Goal: Communication & Community: Answer question/provide support

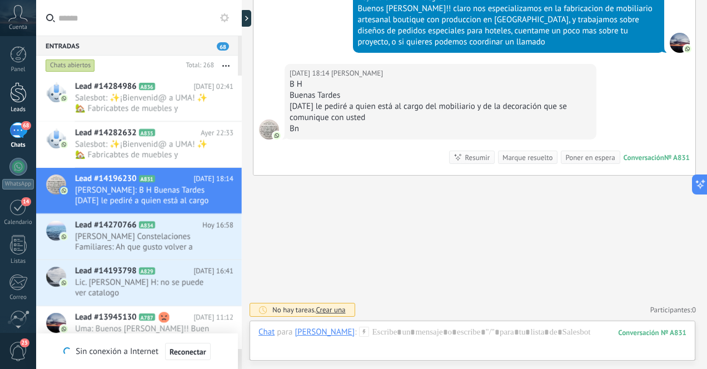
click at [21, 97] on div at bounding box center [18, 92] width 17 height 21
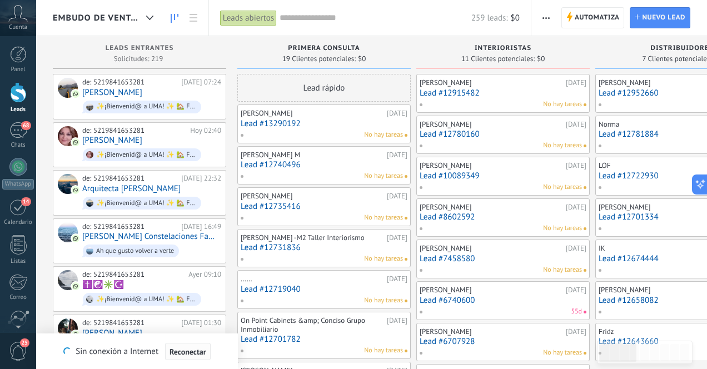
click at [199, 352] on span "Reconectar" at bounding box center [187, 352] width 37 height 8
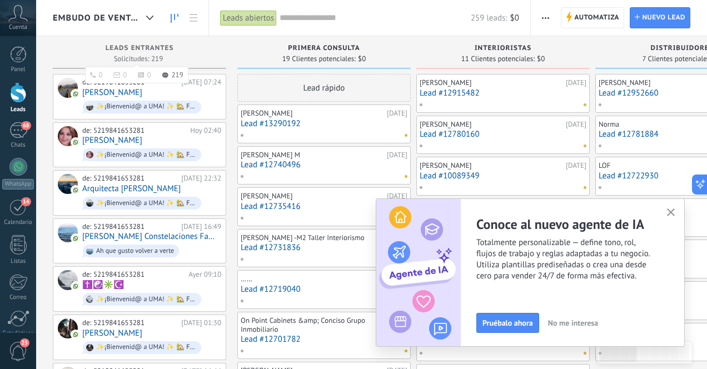
scroll to position [125, 0]
click at [672, 213] on icon "button" at bounding box center [671, 212] width 8 height 8
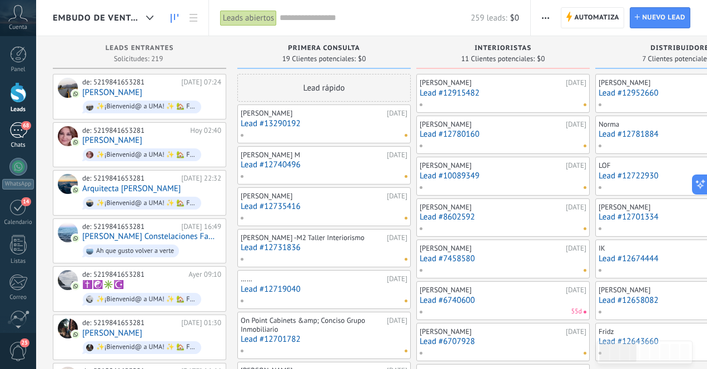
click at [21, 139] on link "68 Chats" at bounding box center [18, 135] width 36 height 27
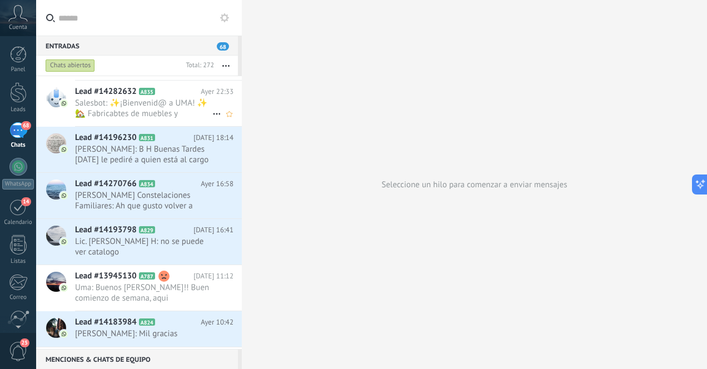
scroll to position [85, 0]
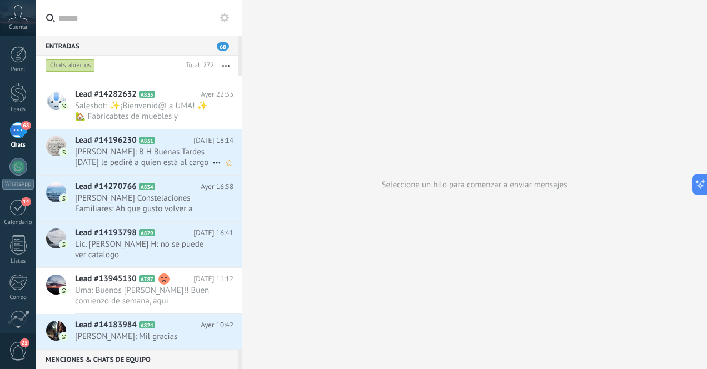
click at [178, 159] on span "[PERSON_NAME]: B H Buenas Tardes [DATE] le pediré a quien está al cargo del mob…" at bounding box center [143, 157] width 137 height 21
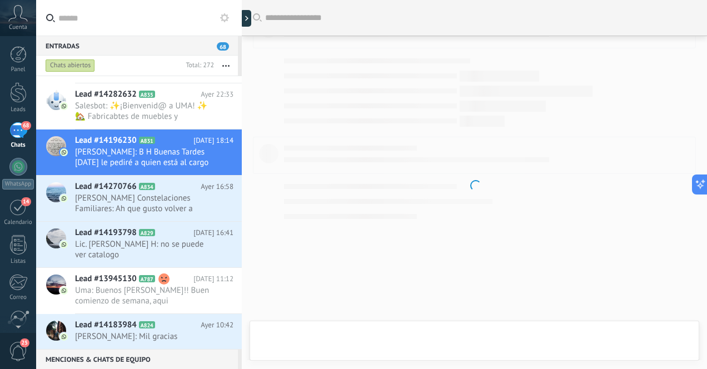
scroll to position [383, 0]
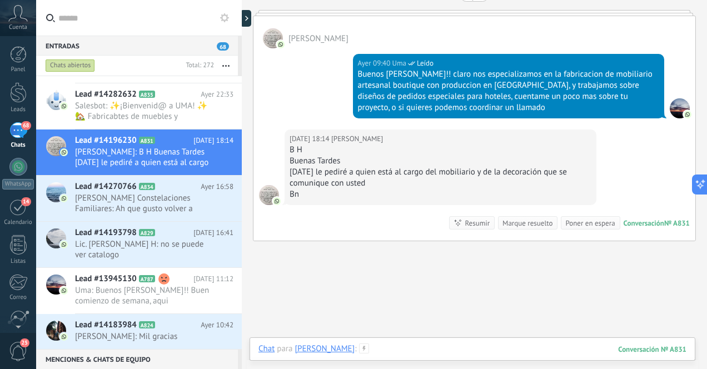
click at [487, 353] on div at bounding box center [472, 359] width 428 height 33
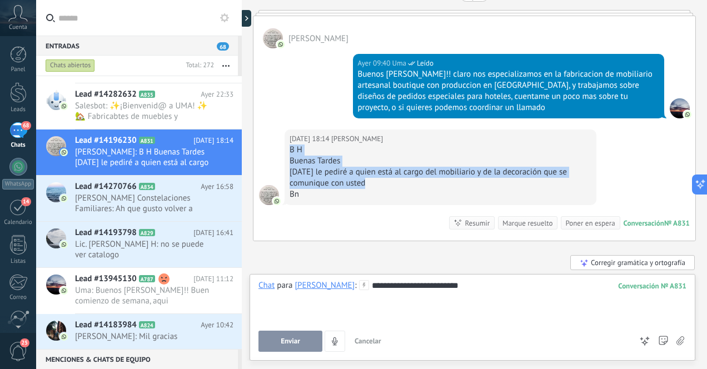
drag, startPoint x: 291, startPoint y: 152, endPoint x: 467, endPoint y: 187, distance: 180.2
click at [467, 187] on div "B H Buenas Tardes Mañana le pediré a quien está al cargo del mobiliario y de la…" at bounding box center [440, 172] width 302 height 56
copy div "B H Buenas Tardes Mañana le pediré a quien está al cargo del mobiliario y de la…"
click at [476, 288] on div "**********" at bounding box center [472, 301] width 428 height 42
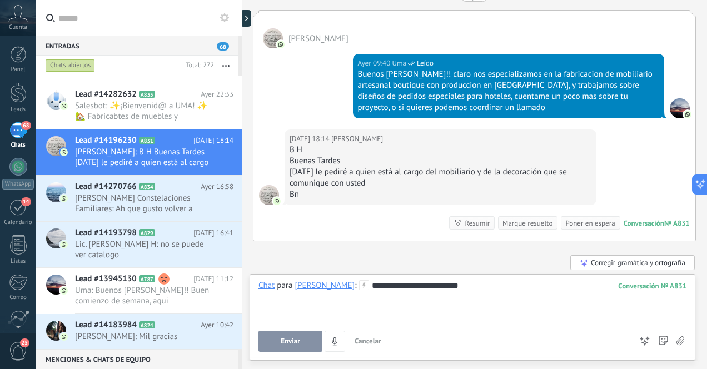
click at [476, 288] on div "**********" at bounding box center [472, 301] width 428 height 42
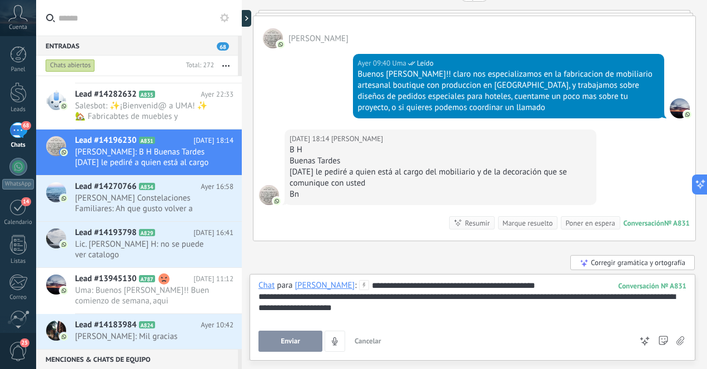
click at [561, 298] on div "**********" at bounding box center [472, 302] width 428 height 22
click at [293, 339] on span "Enviar" at bounding box center [290, 341] width 19 height 8
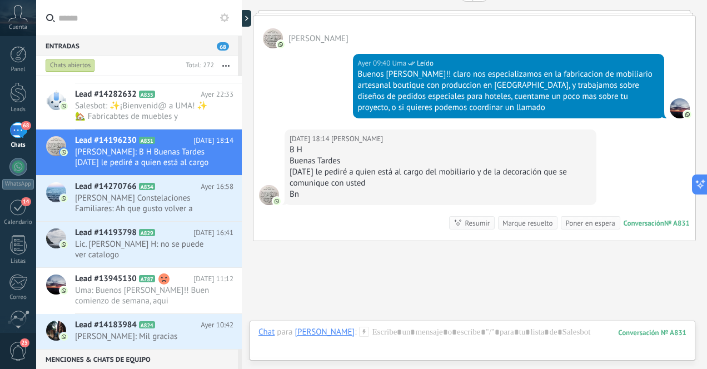
scroll to position [424, 0]
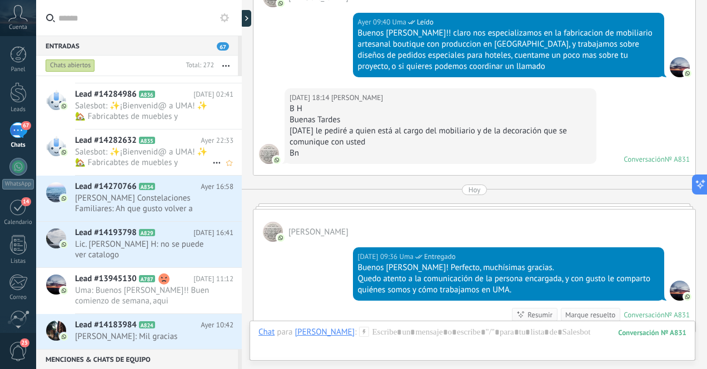
click at [177, 158] on span "Salesbot: ✨¡Bienvenid@ a UMA! ✨ 🏡 Fabricabtes de muebles y decoración artesanal…" at bounding box center [143, 157] width 137 height 21
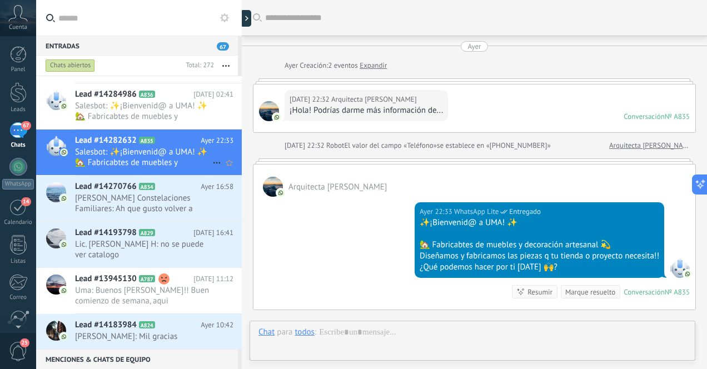
scroll to position [134, 0]
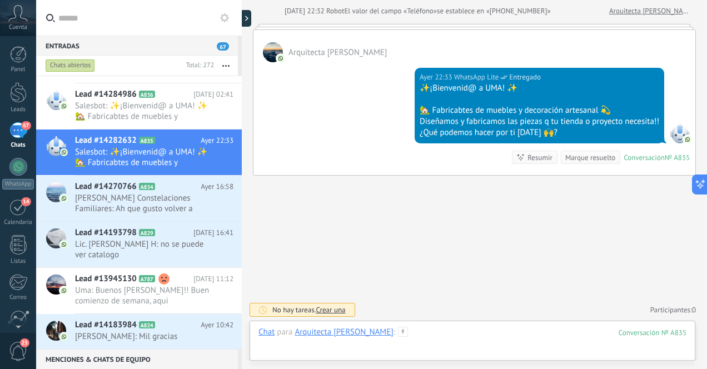
click at [443, 334] on div at bounding box center [472, 343] width 428 height 33
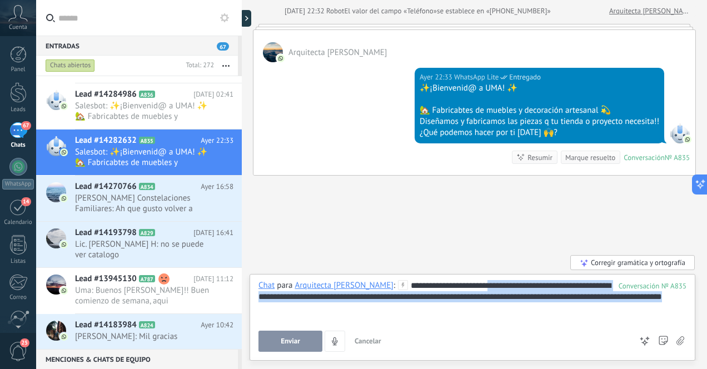
drag, startPoint x: 302, startPoint y: 312, endPoint x: 482, endPoint y: 290, distance: 181.4
click at [482, 290] on div "**********" at bounding box center [472, 301] width 428 height 42
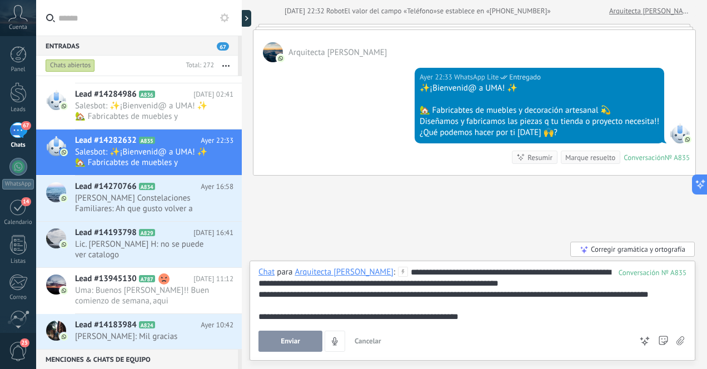
click at [596, 274] on div "**********" at bounding box center [472, 295] width 428 height 56
click at [402, 286] on div "**********" at bounding box center [472, 295] width 428 height 56
click at [269, 295] on div "**********" at bounding box center [472, 294] width 428 height 11
click at [258, 317] on div "**********" at bounding box center [472, 316] width 428 height 11
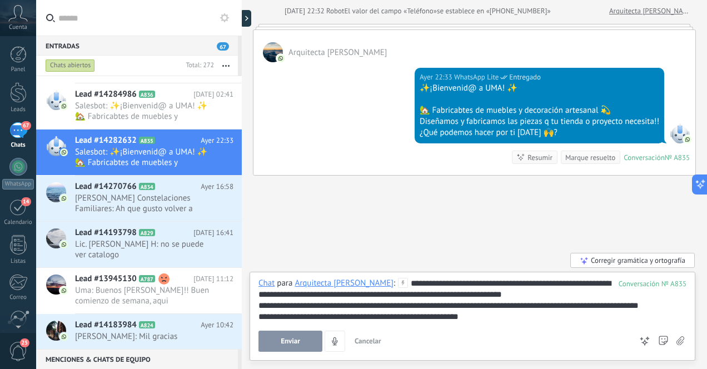
click at [294, 341] on span "Enviar" at bounding box center [290, 341] width 19 height 8
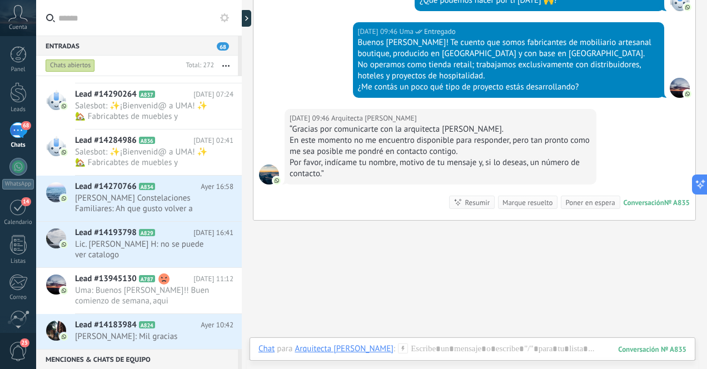
scroll to position [259, 0]
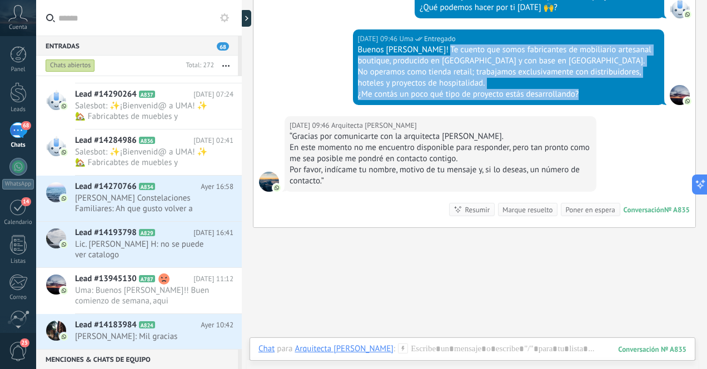
drag, startPoint x: 433, startPoint y: 51, endPoint x: 577, endPoint y: 95, distance: 150.5
click at [578, 95] on div "Buenos dias Patricia! Te cuento que somos fabricantes de mobiliario artesanal b…" at bounding box center [509, 72] width 302 height 56
copy div "Te cuento que somos fabricantes de mobiliario artesanal boutique, producido en …"
click at [177, 161] on span "Salesbot: ✨¡Bienvenid@ a UMA! ✨ 🏡 Fabricabtes de muebles y decoración artesanal…" at bounding box center [143, 157] width 137 height 21
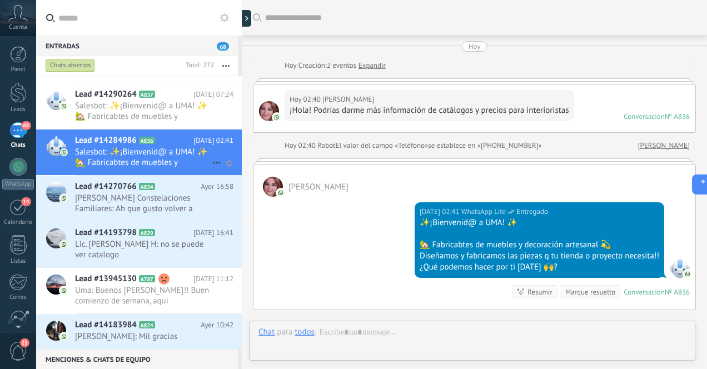
scroll to position [49, 0]
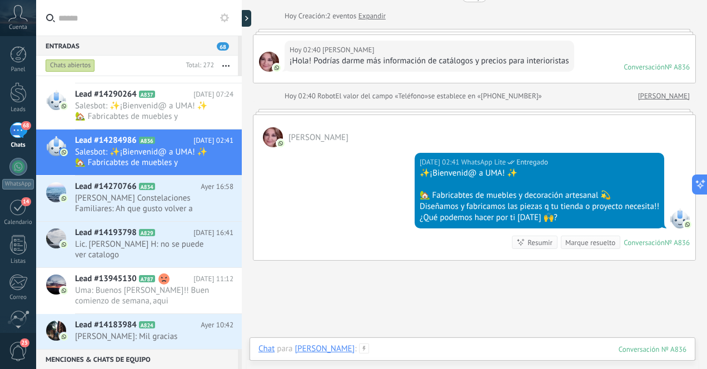
click at [393, 352] on div at bounding box center [472, 359] width 428 height 33
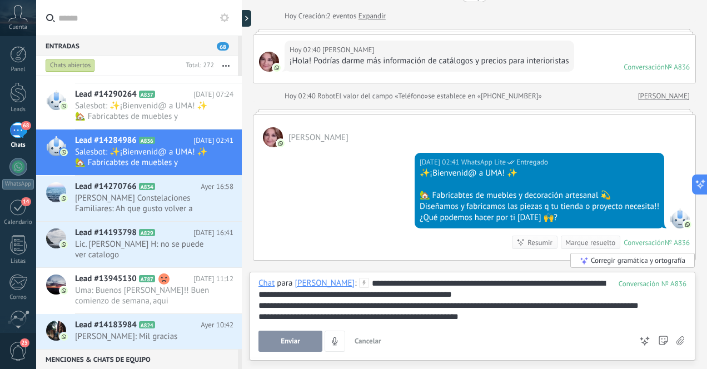
click at [289, 342] on span "Enviar" at bounding box center [290, 341] width 19 height 8
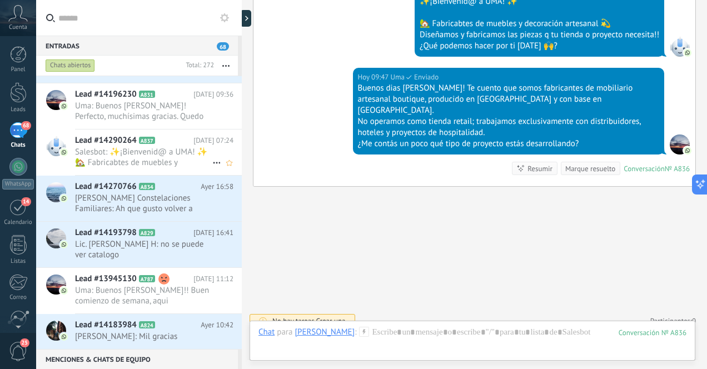
click at [176, 153] on span "Salesbot: ✨¡Bienvenid@ a UMA! ✨ 🏡 Fabricabtes de muebles y decoración artesanal…" at bounding box center [143, 157] width 137 height 21
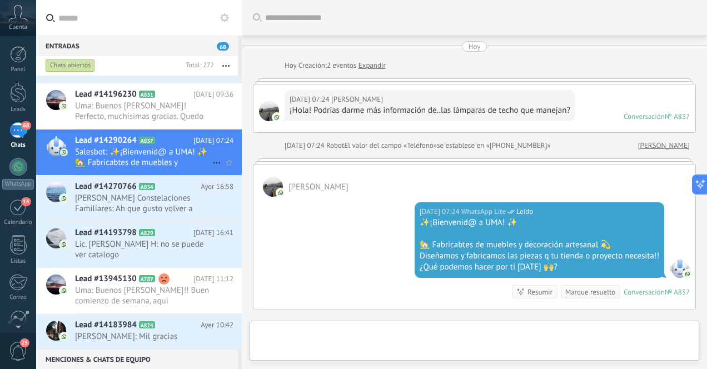
scroll to position [134, 0]
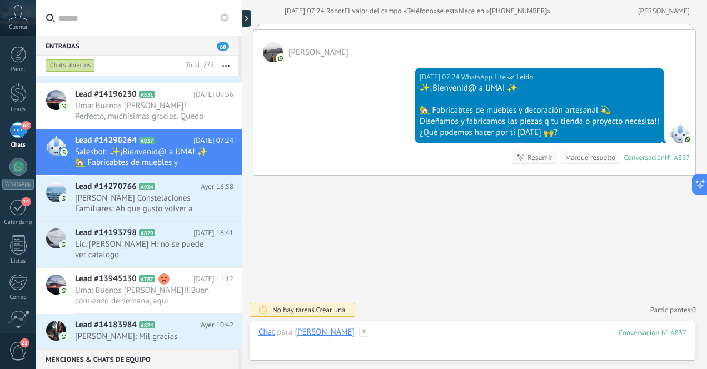
click at [445, 333] on div at bounding box center [472, 343] width 428 height 33
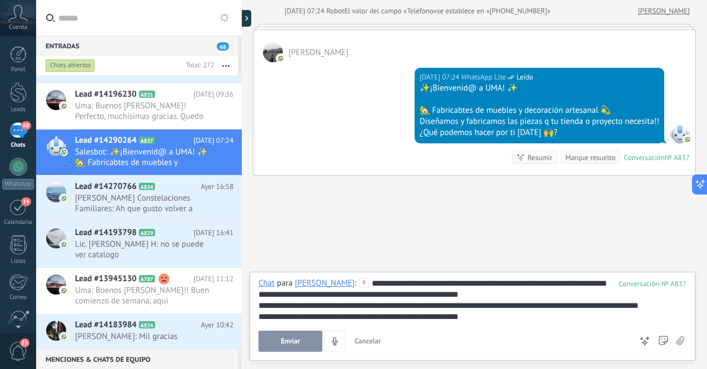
click at [291, 339] on span "Enviar" at bounding box center [290, 341] width 19 height 8
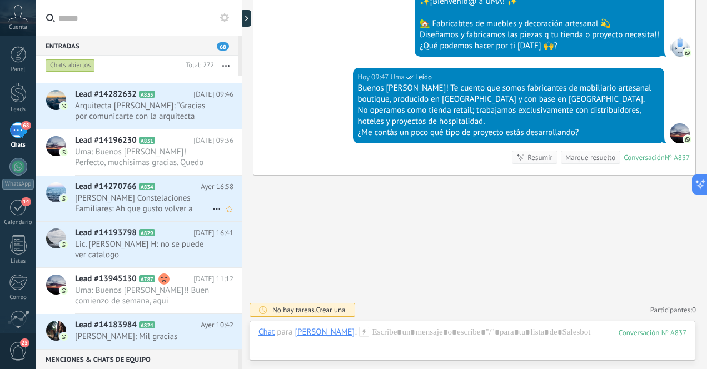
scroll to position [0, 0]
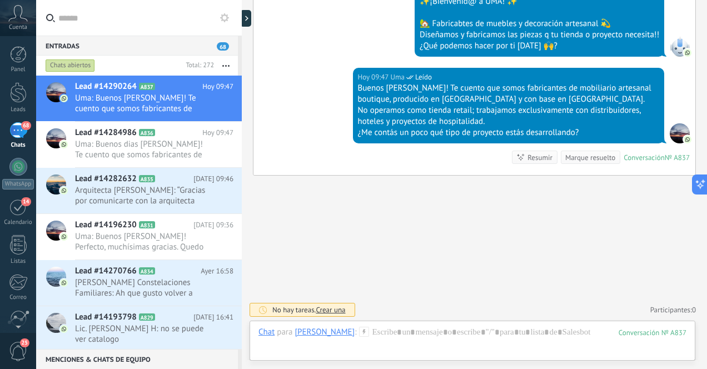
click at [16, 136] on div "68" at bounding box center [18, 130] width 18 height 16
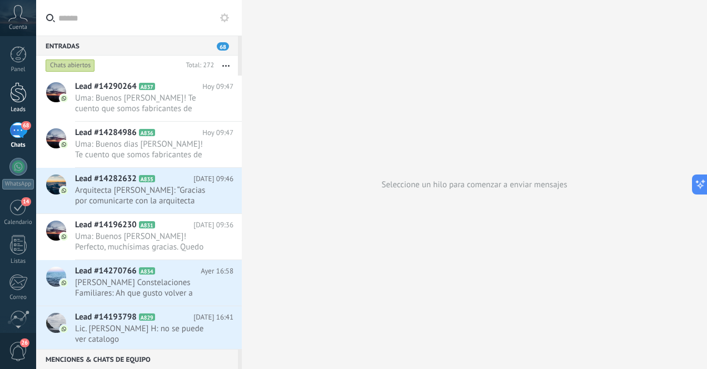
click at [24, 93] on div at bounding box center [18, 92] width 17 height 21
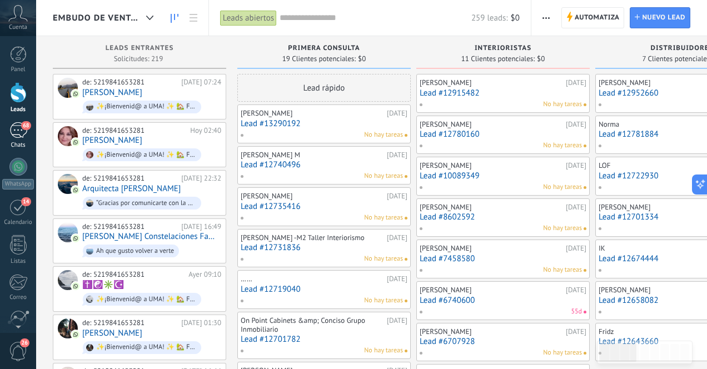
click at [17, 128] on div "68" at bounding box center [18, 130] width 18 height 16
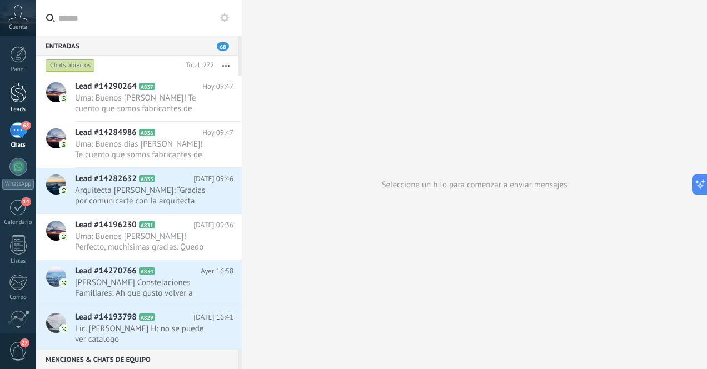
click at [26, 91] on div at bounding box center [18, 92] width 17 height 21
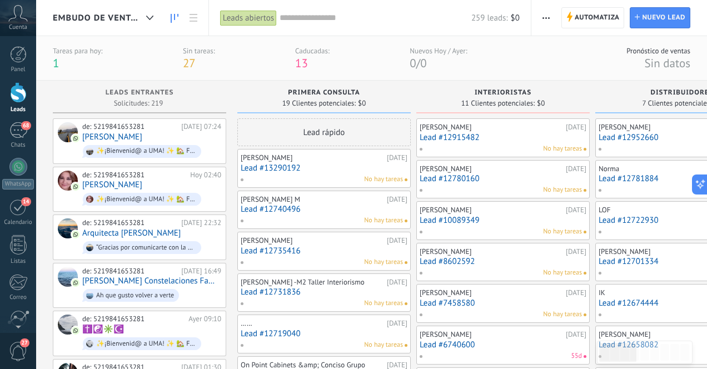
click at [57, 63] on span "1" at bounding box center [56, 63] width 6 height 15
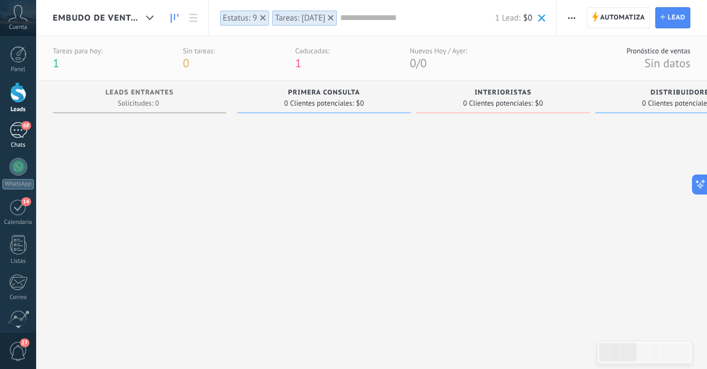
click at [17, 133] on div "68" at bounding box center [18, 130] width 18 height 16
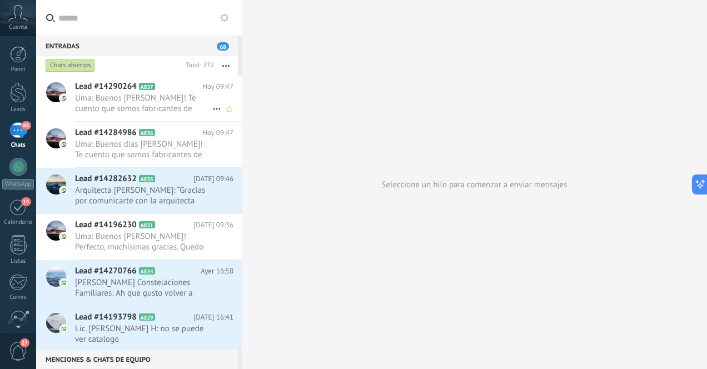
click at [157, 102] on span "Uma: Buenos dias Alexis! Te cuento que somos fabricantes de mobiliario artesana…" at bounding box center [143, 103] width 137 height 21
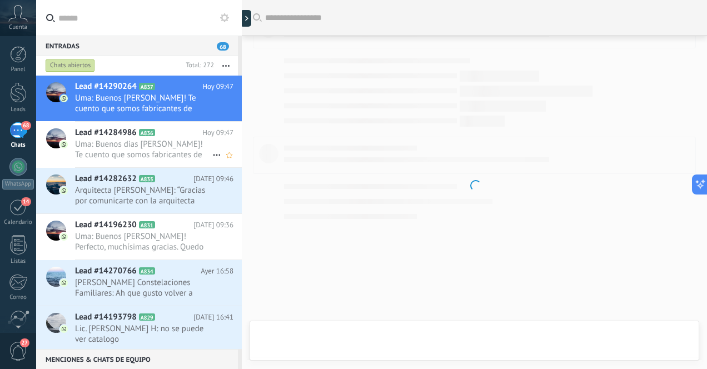
click at [180, 150] on span "Uma: Buenos dias Gina! Te cuento que somos fabricantes de mobiliario artesanal …" at bounding box center [143, 149] width 137 height 21
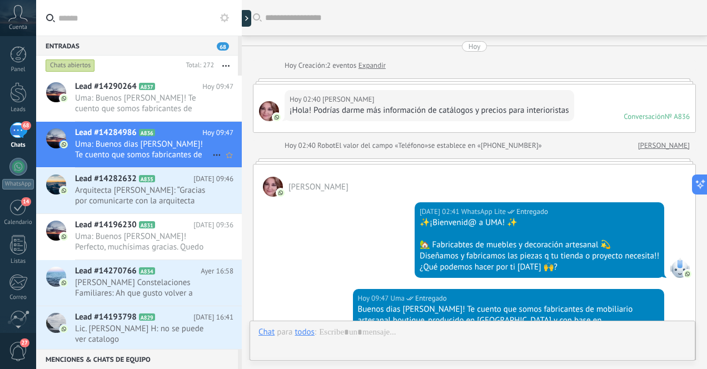
scroll to position [221, 0]
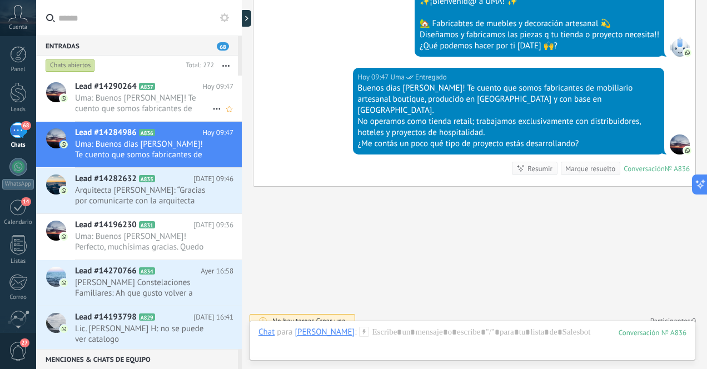
click at [177, 105] on span "Uma: Buenos dias Alexis! Te cuento que somos fabricantes de mobiliario artesana…" at bounding box center [143, 103] width 137 height 21
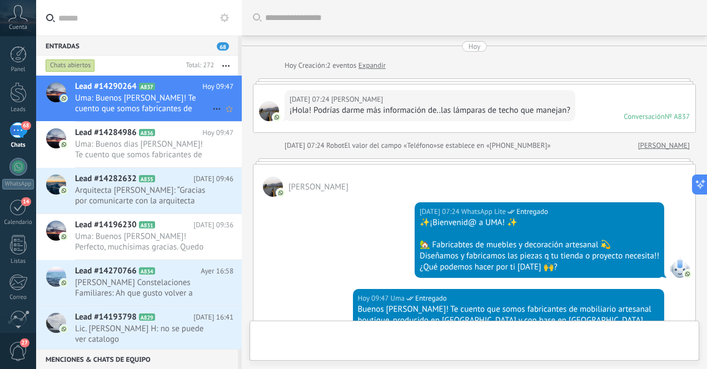
scroll to position [221, 0]
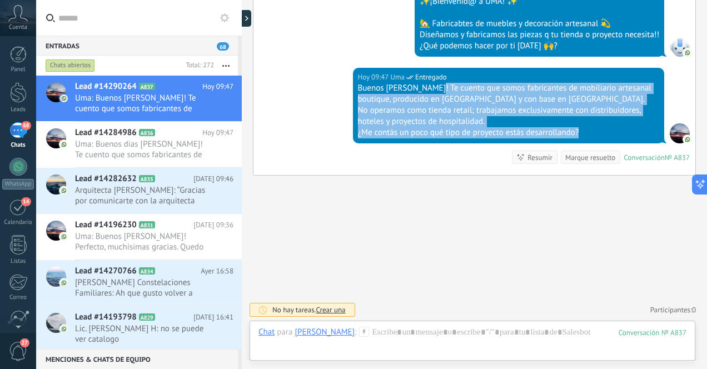
drag, startPoint x: 428, startPoint y: 87, endPoint x: 588, endPoint y: 128, distance: 165.2
click at [588, 129] on div "Buenos dias Alexis! Te cuento que somos fabricantes de mobiliario artesanal bou…" at bounding box center [509, 111] width 302 height 56
copy div "Te cuento que somos fabricantes de mobiliario artesanal boutique, producido en …"
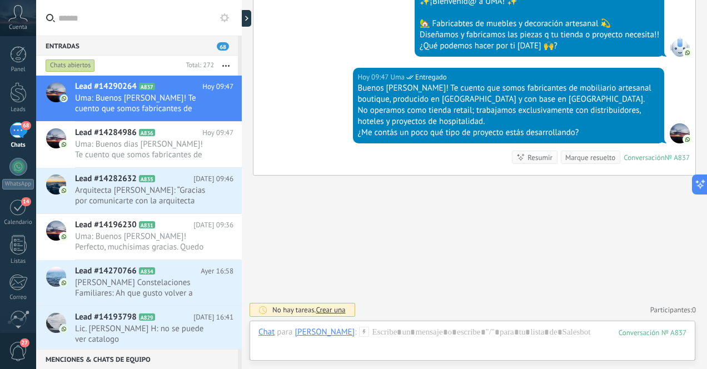
click at [408, 243] on div "Buscar Carga más Hoy Hoy Creación: 2 eventos Expandir Hoy 07:24 Alexis Herrería…" at bounding box center [474, 74] width 465 height 591
click at [14, 133] on div "68" at bounding box center [18, 130] width 18 height 16
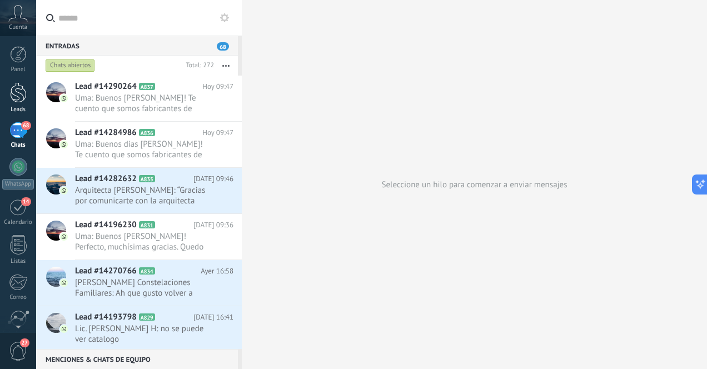
click at [21, 91] on div at bounding box center [18, 92] width 17 height 21
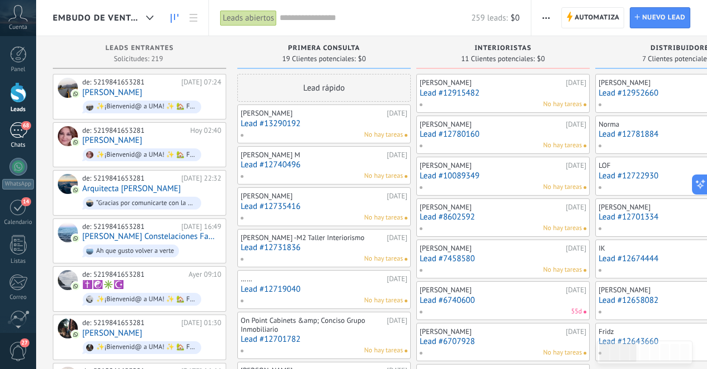
click at [19, 131] on div "68" at bounding box center [18, 130] width 18 height 16
